Goal: Information Seeking & Learning: Compare options

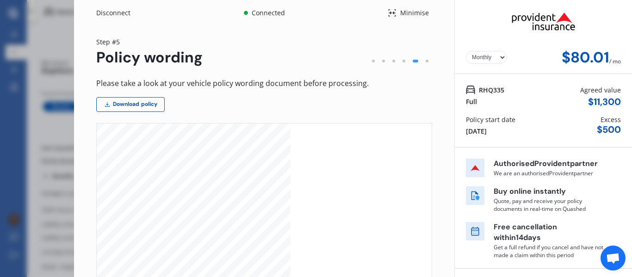
select select "Monthly"
click at [45, 58] on div "Disconnect Connected Minimise Yearly Monthly $80.01 / mo Step # 5 Policy wordin…" at bounding box center [316, 138] width 632 height 277
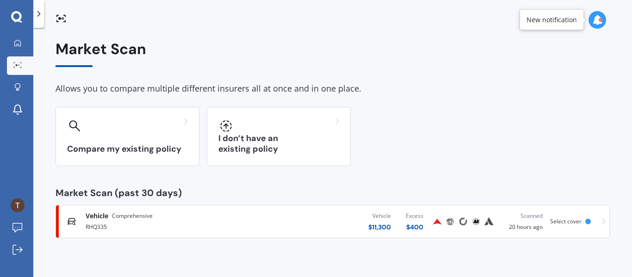
click at [124, 232] on div "Vehicle Comprehensive RHQ335 Vehicle $ 11,300 Excess $ 400 Scanned 20 hours ago…" at bounding box center [333, 222] width 546 height 28
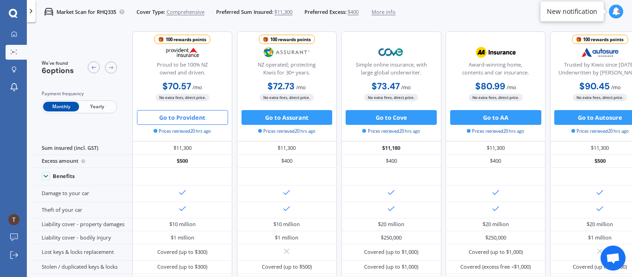
drag, startPoint x: 628, startPoint y: 38, endPoint x: 630, endPoint y: 66, distance: 27.9
click at [630, 66] on div "We've found 6 options Payment frequency Monthly Yearly 100 rewards points Proud…" at bounding box center [332, 150] width 600 height 250
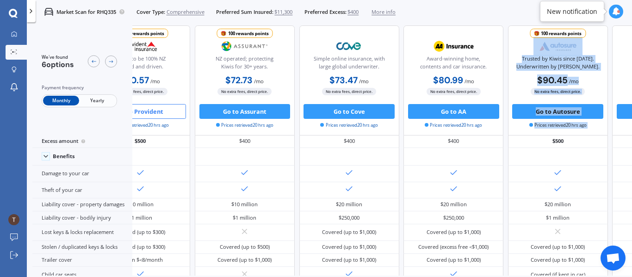
scroll to position [0, 52]
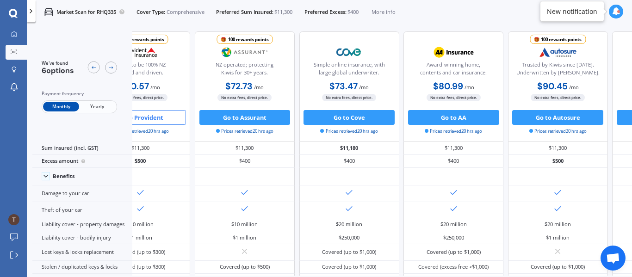
click at [391, 11] on span "More info" at bounding box center [384, 11] width 24 height 7
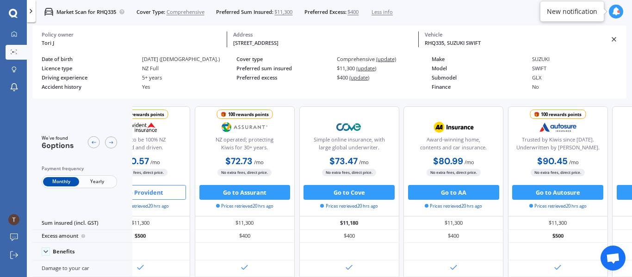
click at [614, 37] on icon at bounding box center [613, 39] width 7 height 7
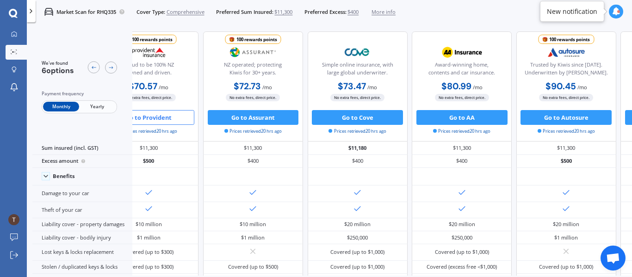
scroll to position [0, 0]
